Goal: Obtain resource: Download file/media

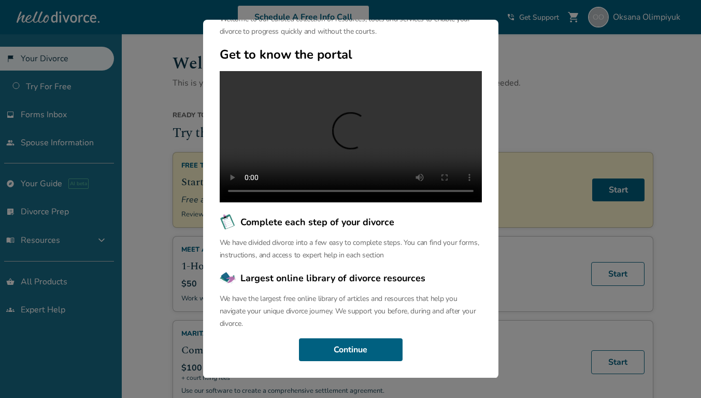
scroll to position [91, 0]
click at [392, 345] on button "Continue" at bounding box center [351, 349] width 104 height 23
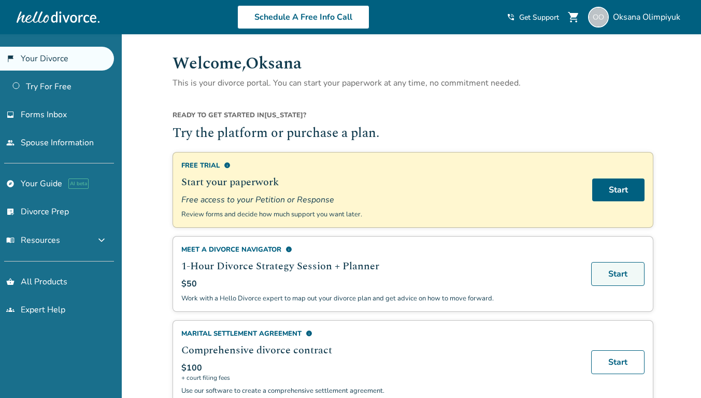
click at [614, 272] on link "Start" at bounding box center [618, 274] width 53 height 24
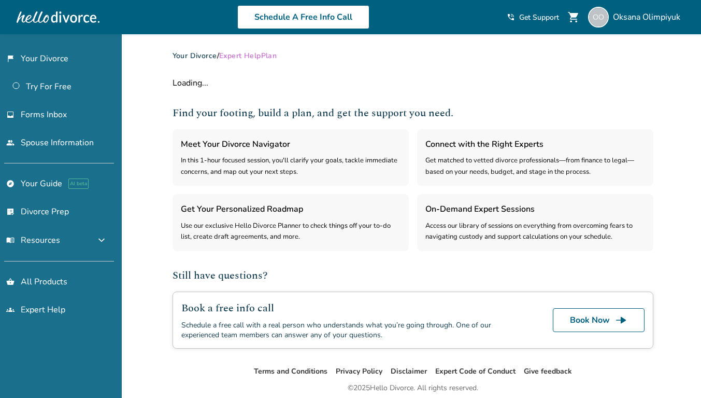
select select "***"
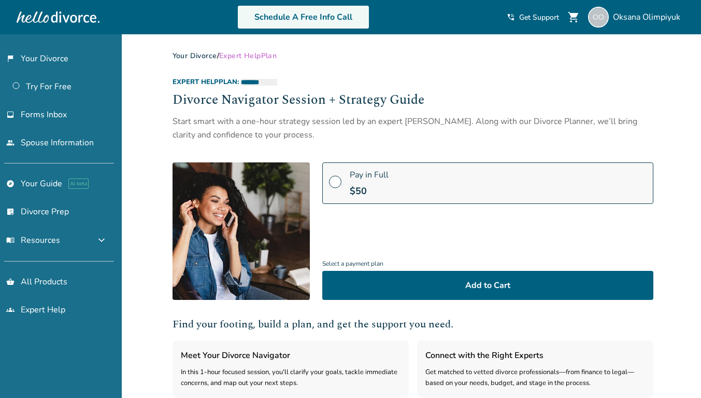
click at [345, 19] on link "Schedule A Free Info Call" at bounding box center [303, 17] width 132 height 24
click at [49, 185] on link "explore Your Guide AI beta" at bounding box center [57, 184] width 114 height 24
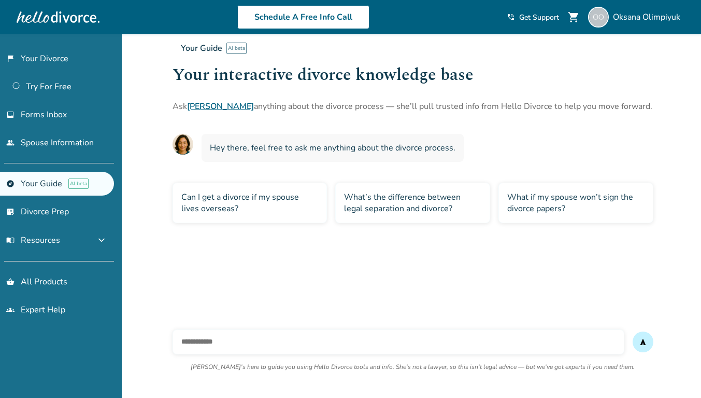
click at [63, 115] on span "Forms Inbox" at bounding box center [44, 114] width 46 height 11
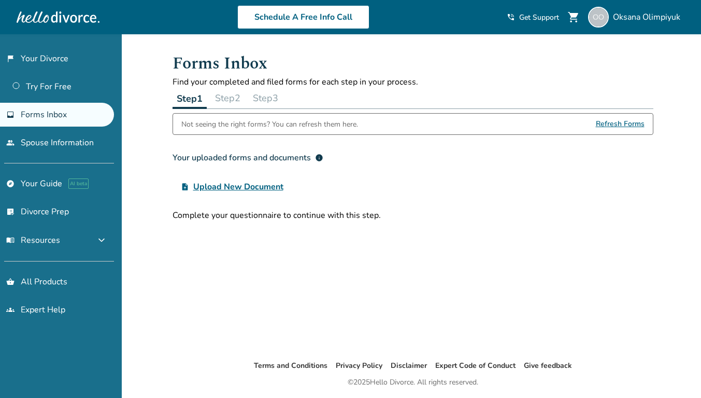
click at [232, 91] on button "Step 2" at bounding box center [228, 98] width 34 height 21
click at [33, 211] on link "list_alt_check Divorce Prep" at bounding box center [57, 212] width 114 height 24
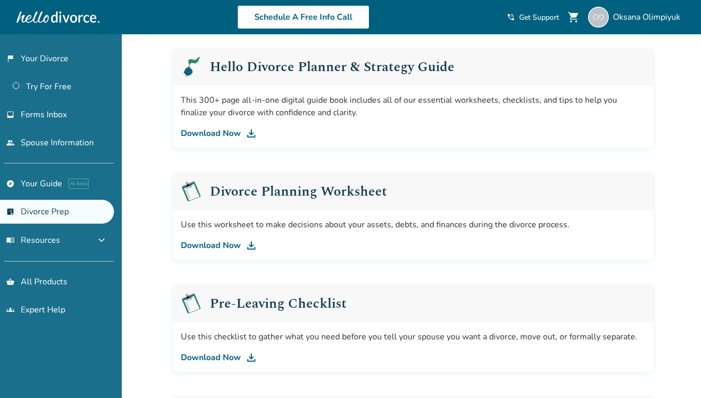
scroll to position [67, 0]
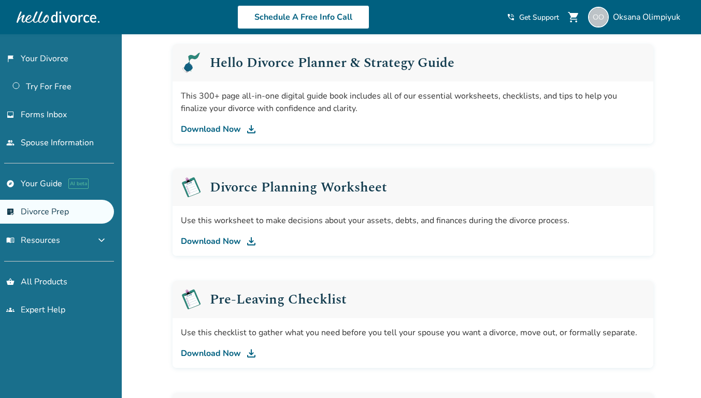
click at [200, 236] on link "Download Now" at bounding box center [413, 241] width 465 height 12
click at [224, 356] on link "Download Now" at bounding box center [413, 353] width 465 height 12
